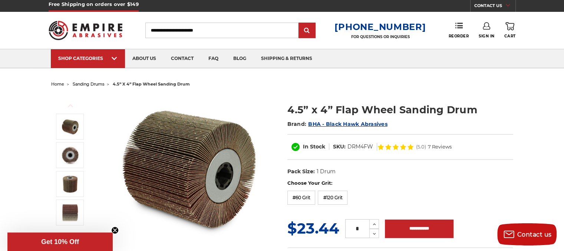
scroll to position [6, 0]
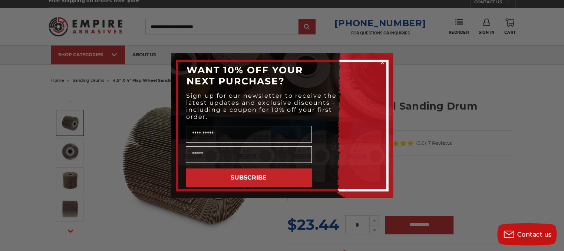
click at [113, 54] on div "Close dialog WANT 10% OFF YOUR NEXT PURCHASE? Sign up for our newsletter to rec…" at bounding box center [282, 125] width 564 height 251
click at [380, 59] on icon "Close dialog" at bounding box center [381, 62] width 7 height 7
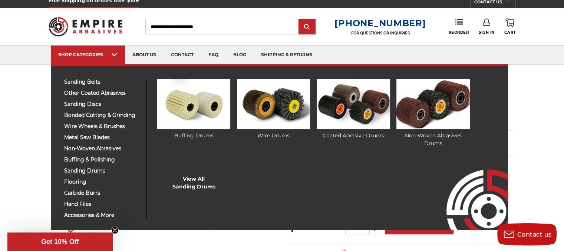
click at [79, 168] on span "sanding drums" at bounding box center [102, 171] width 77 height 6
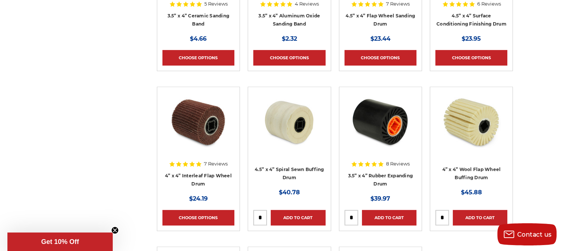
scroll to position [343, 0]
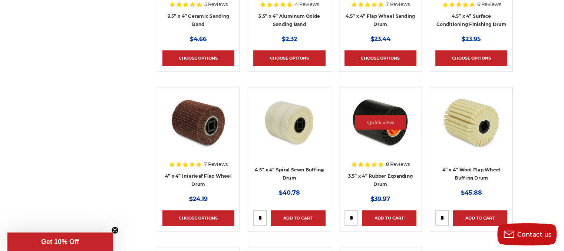
click at [394, 150] on img at bounding box center [380, 122] width 59 height 59
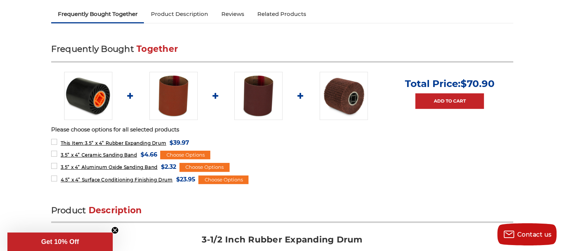
scroll to position [254, 0]
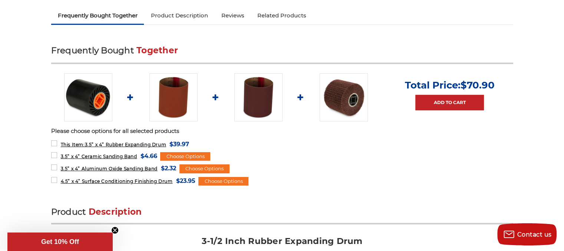
click at [98, 100] on img at bounding box center [88, 97] width 48 height 48
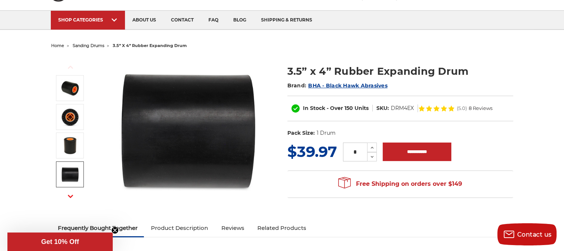
scroll to position [40, 0]
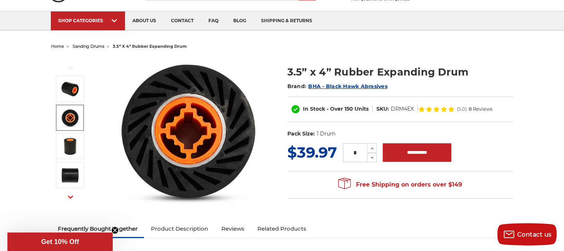
scroll to position [254, 0]
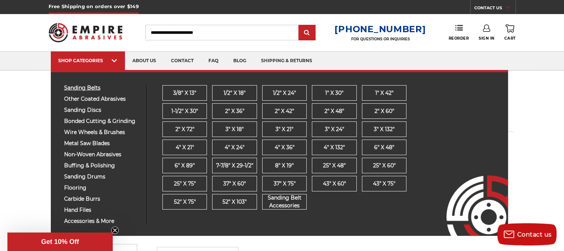
click at [93, 86] on span "sanding belts" at bounding box center [102, 88] width 77 height 6
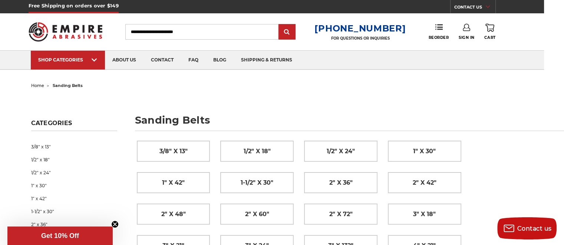
scroll to position [0, 20]
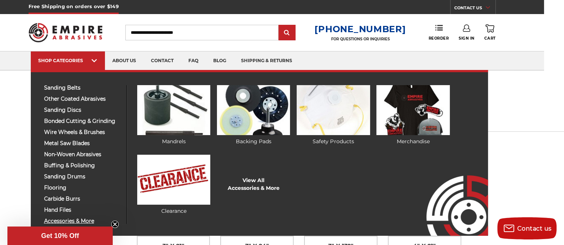
click at [72, 219] on span "accessories & more" at bounding box center [82, 222] width 77 height 6
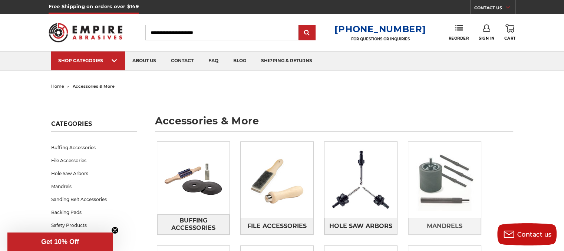
click at [446, 186] on img at bounding box center [444, 180] width 73 height 73
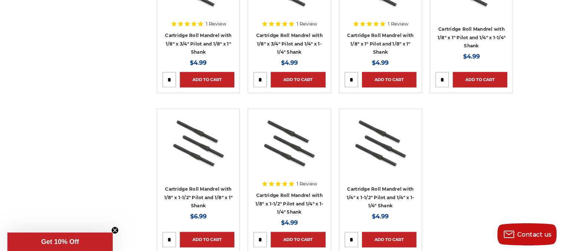
scroll to position [840, 0]
